Goal: Communication & Community: Ask a question

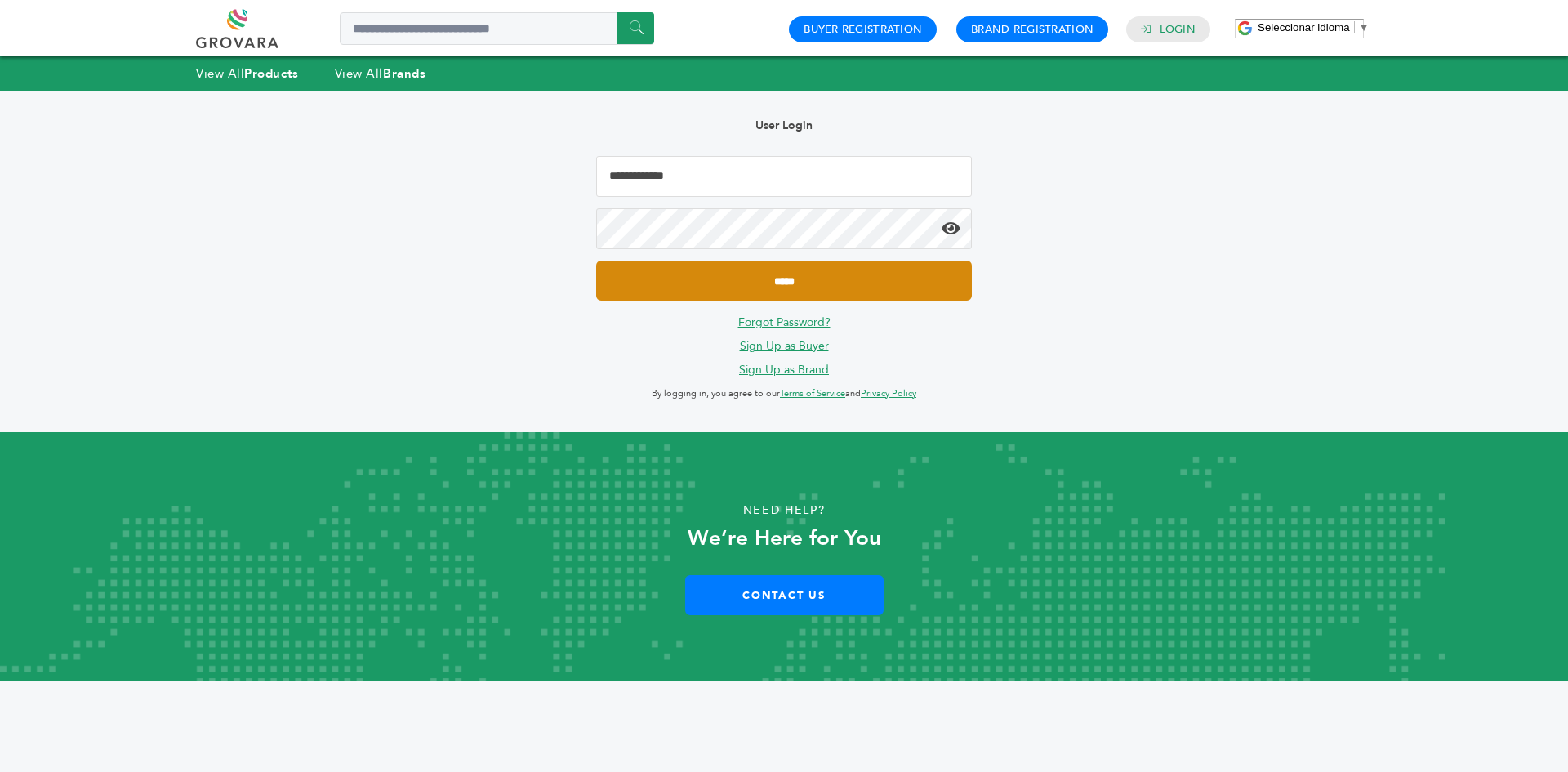
type input "**********"
click at [886, 287] on input "*****" at bounding box center [784, 281] width 375 height 40
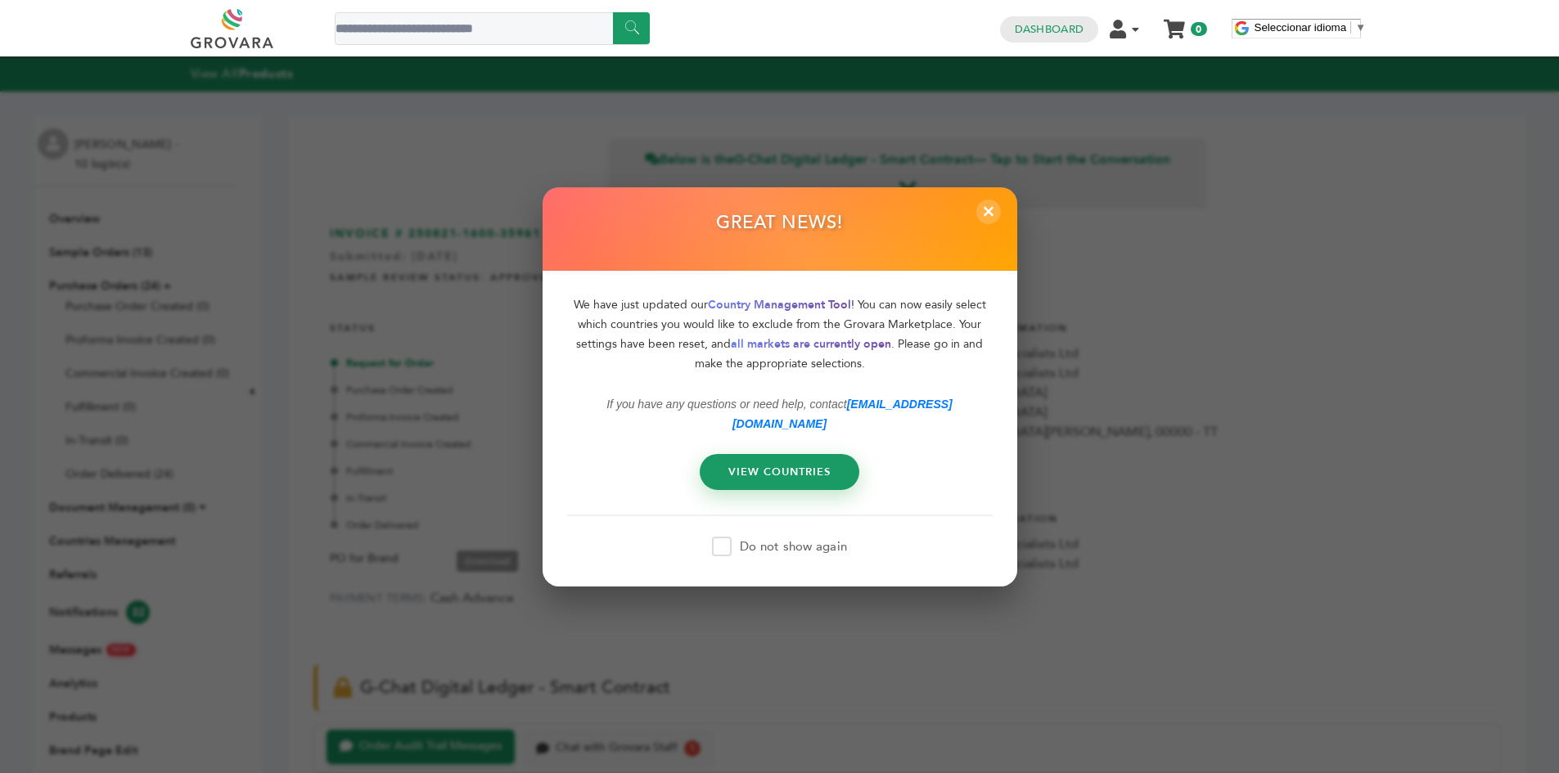
click at [979, 205] on div "GREAT NEWS!" at bounding box center [780, 229] width 475 height 84
click at [987, 214] on span "×" at bounding box center [988, 211] width 27 height 27
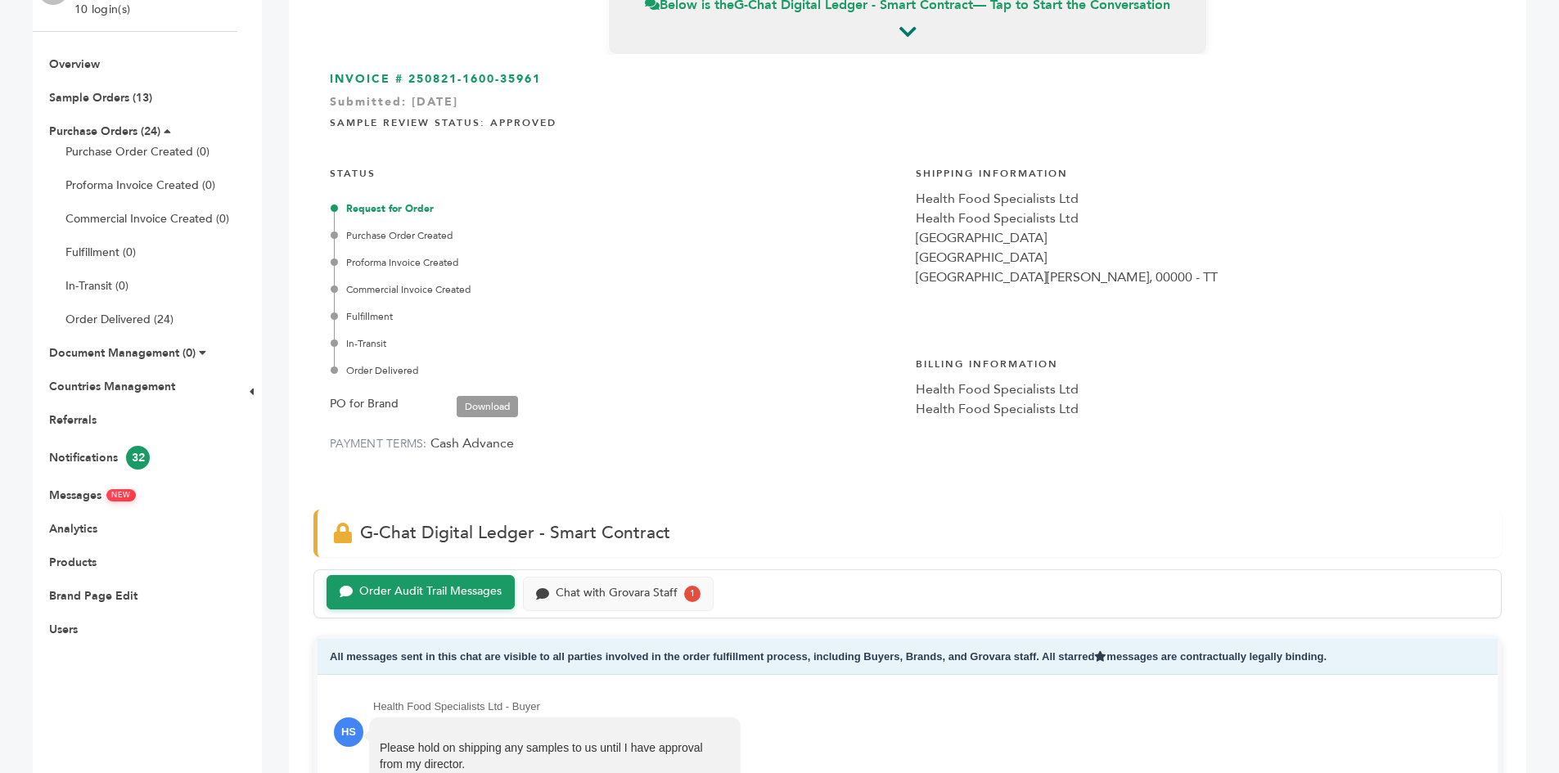
scroll to position [164, 0]
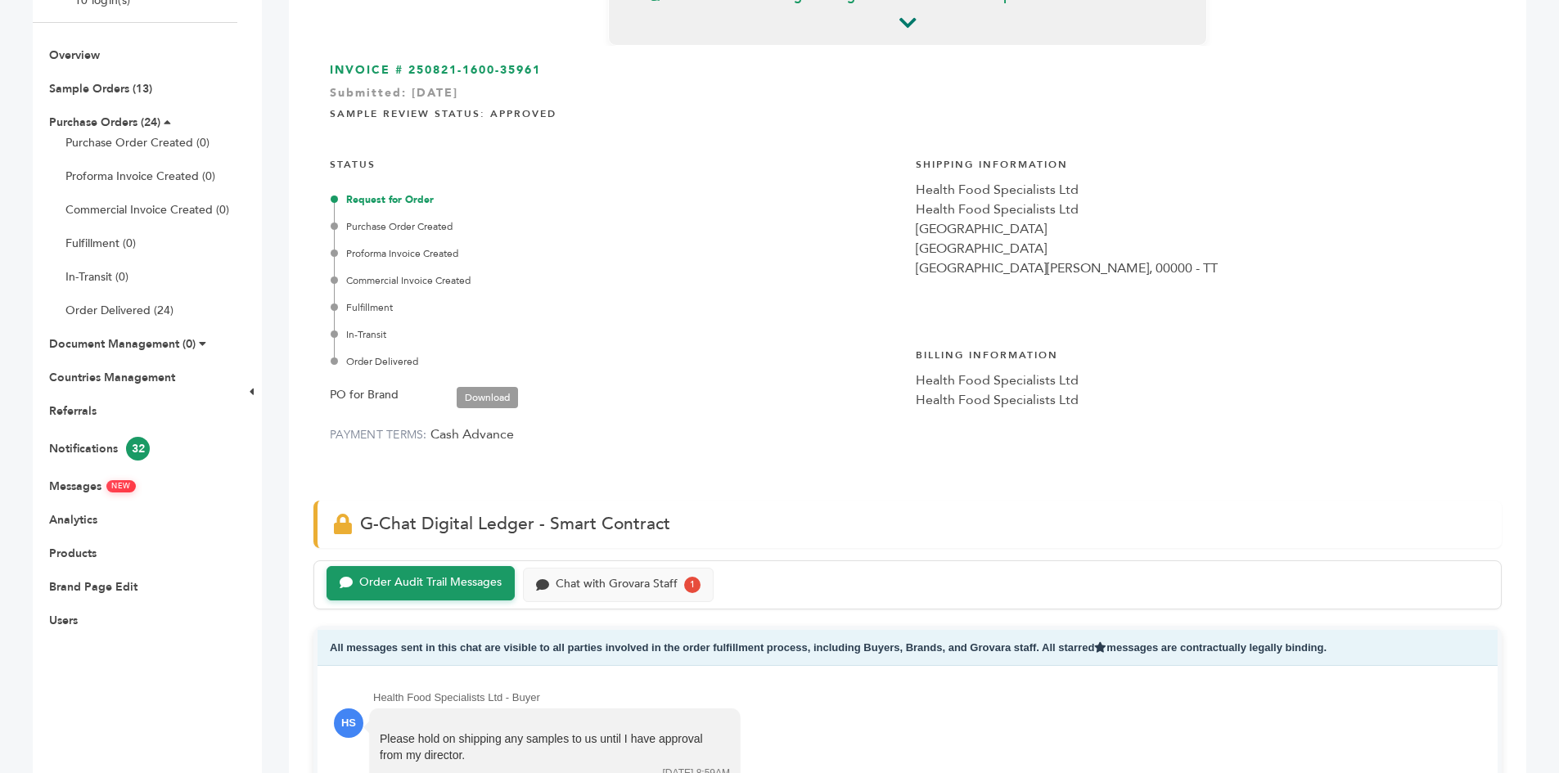
click at [599, 607] on div "Order Audit Trail Messages Chat with Grovara Staff 1" at bounding box center [907, 585] width 1188 height 49
click at [597, 597] on div "Chat with Grovara Staff 1" at bounding box center [618, 583] width 191 height 34
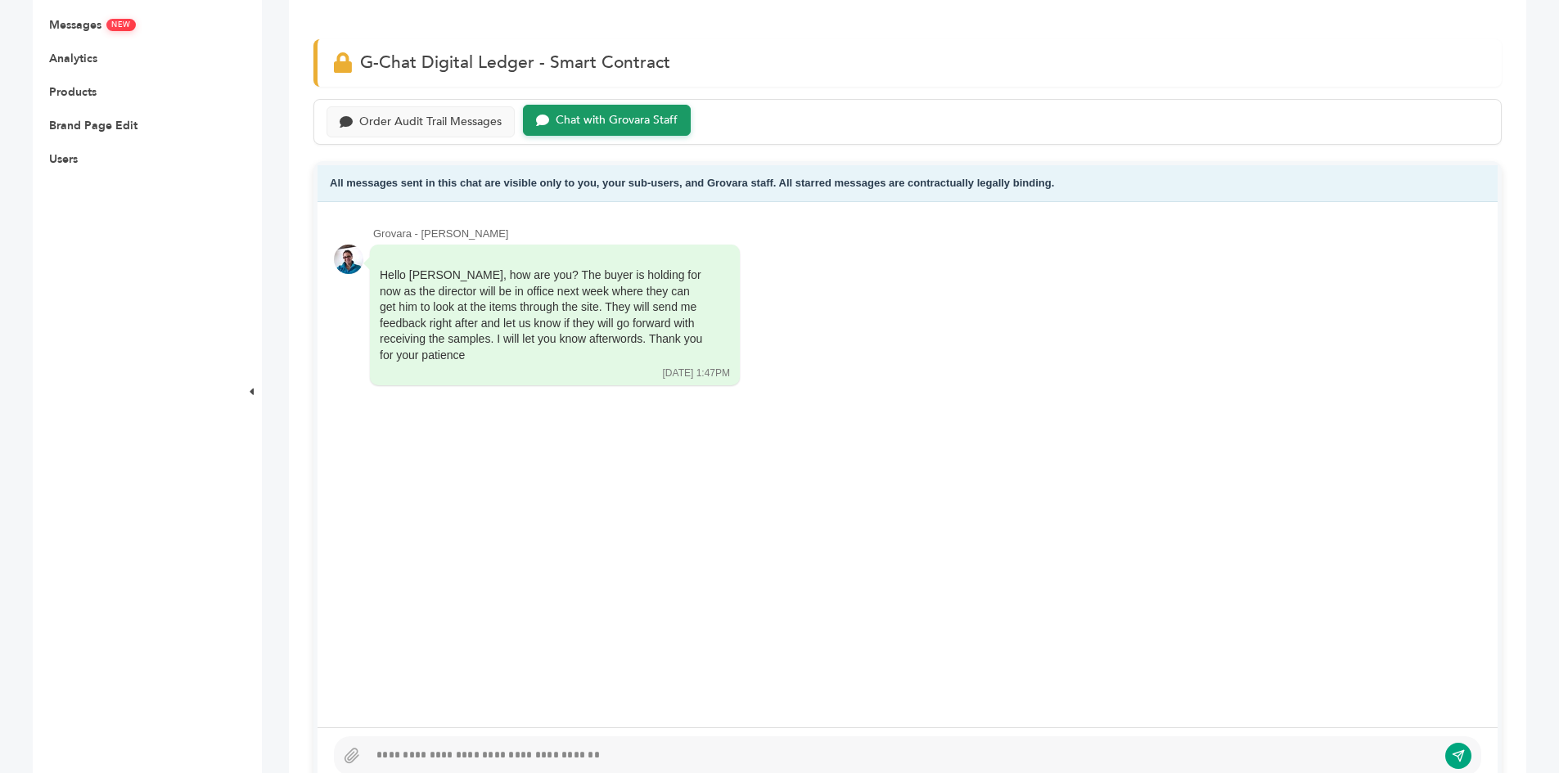
scroll to position [655, 0]
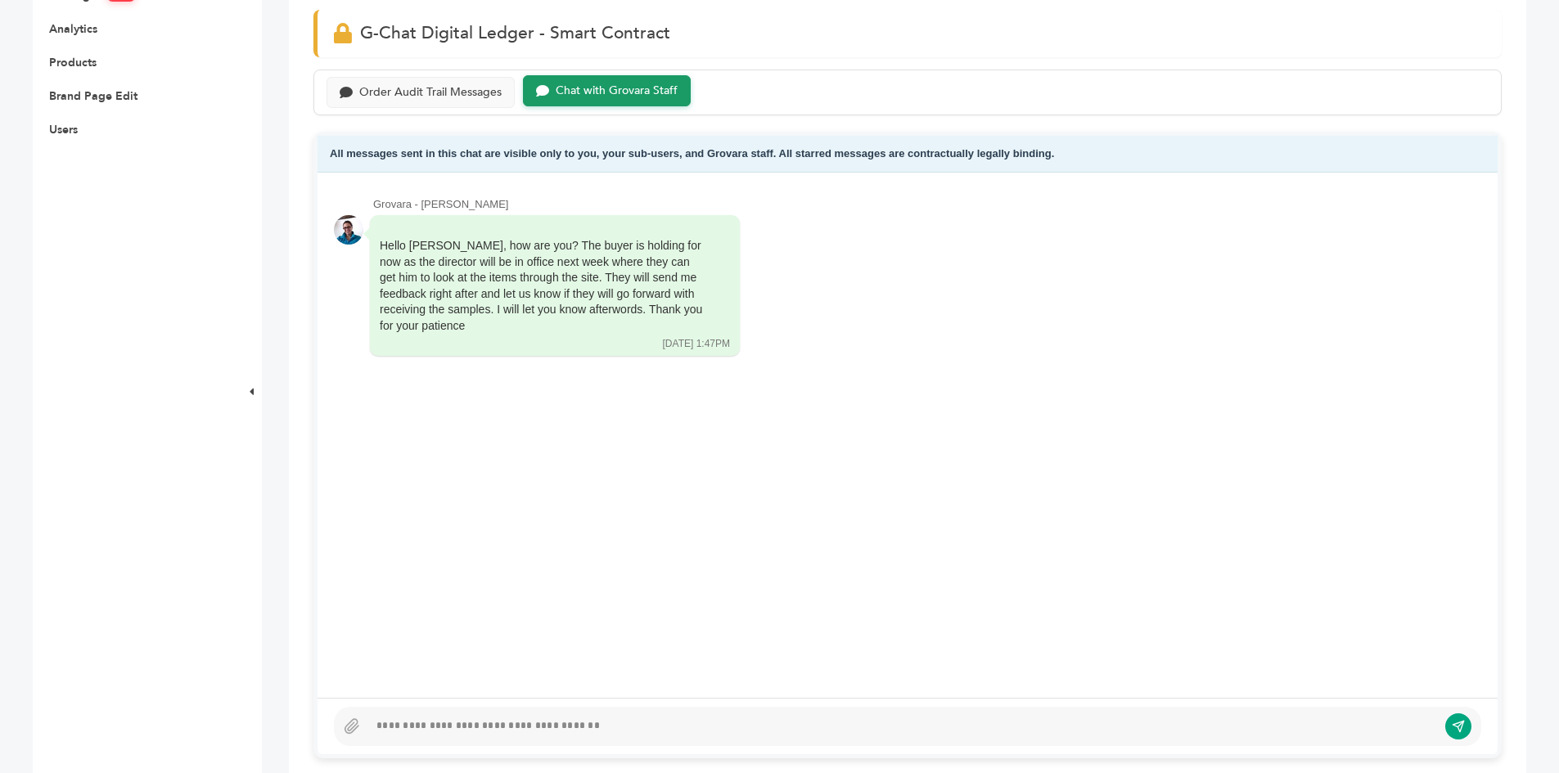
click at [622, 727] on div at bounding box center [902, 727] width 1069 height 20
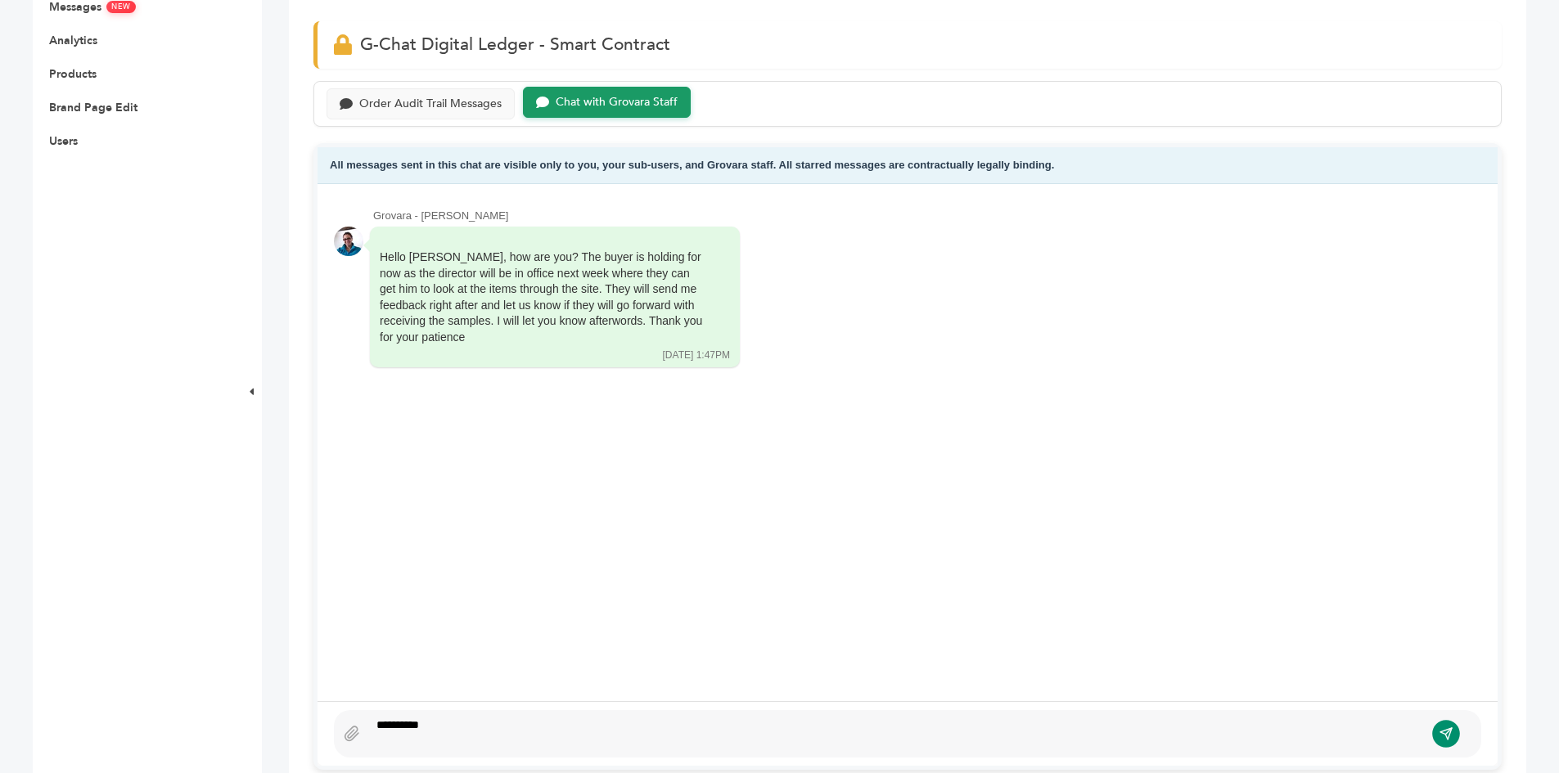
click at [1451, 731] on icon "submit" at bounding box center [1445, 733] width 11 height 11
click at [455, 107] on div "Order Audit Trail Messages" at bounding box center [430, 103] width 142 height 14
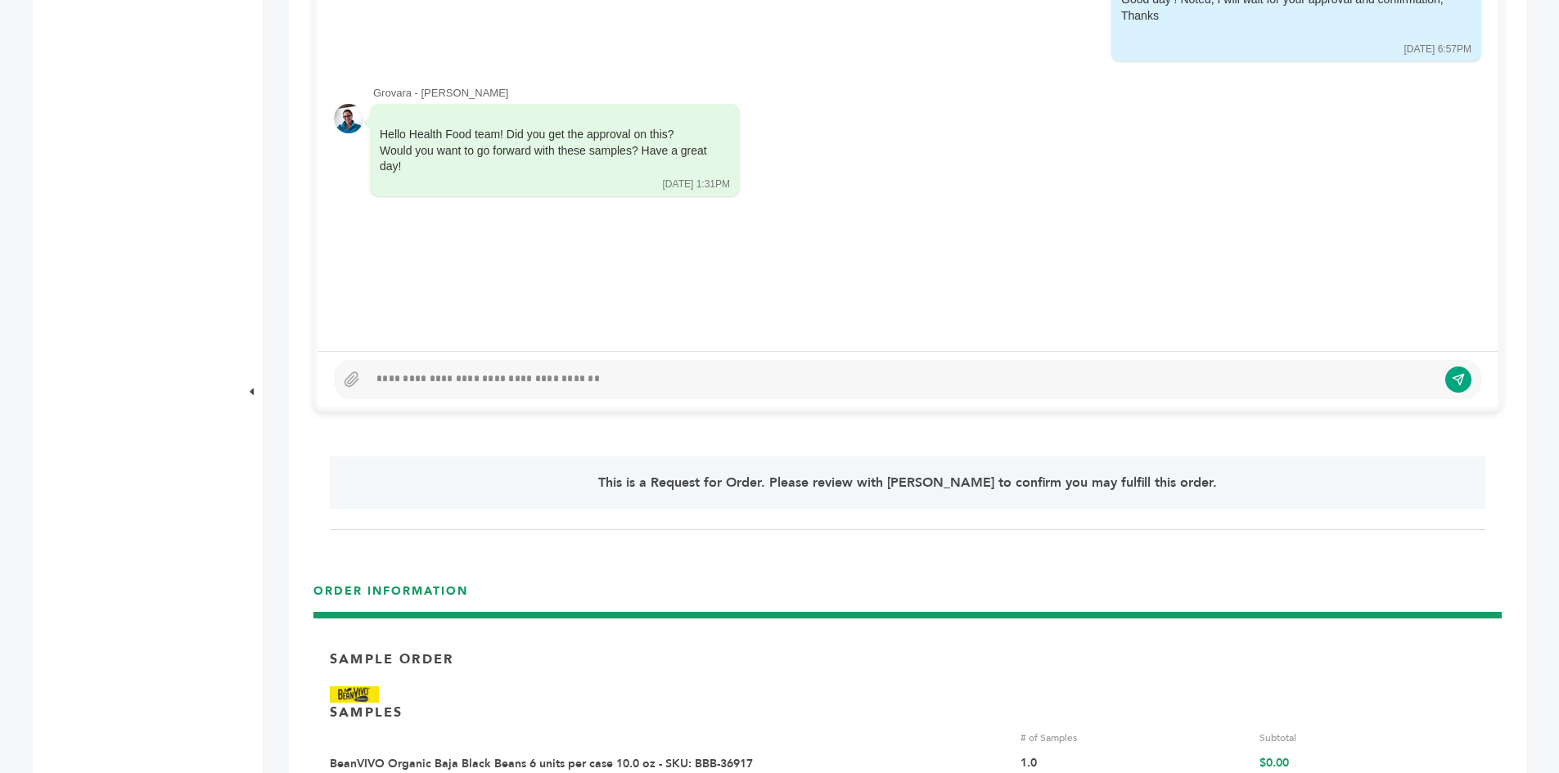
scroll to position [807, 0]
